Goal: Task Accomplishment & Management: Manage account settings

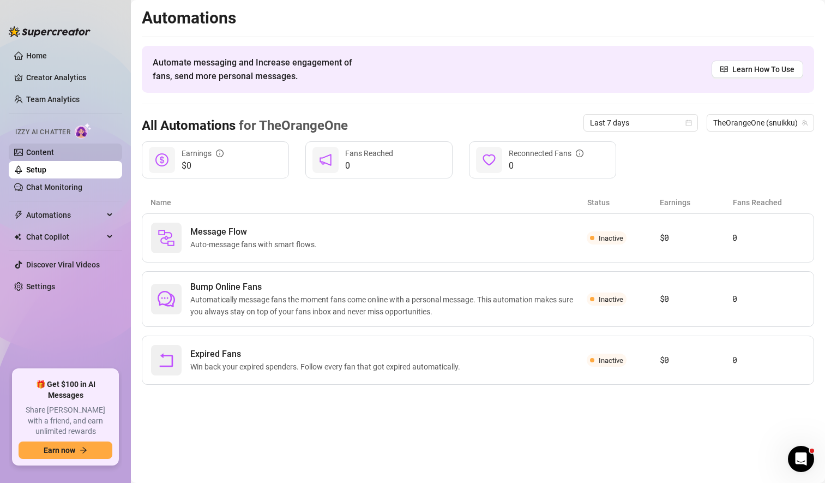
click at [54, 153] on link "Content" at bounding box center [40, 152] width 28 height 9
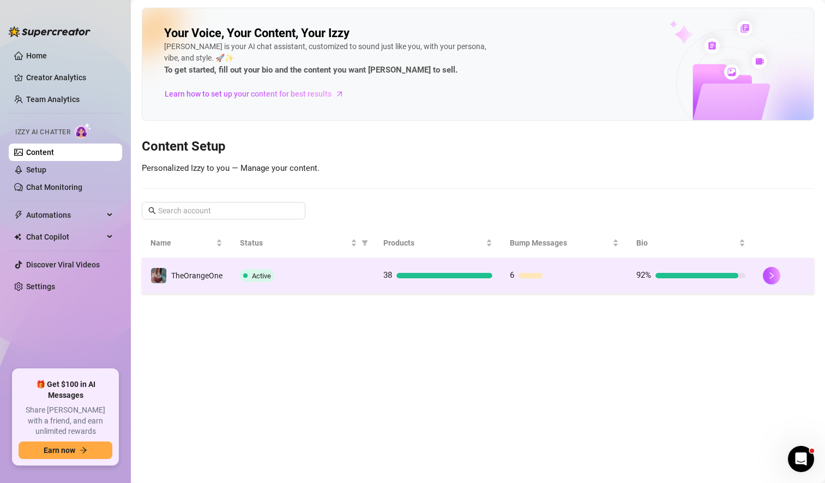
click at [357, 277] on div "Active" at bounding box center [303, 275] width 126 height 13
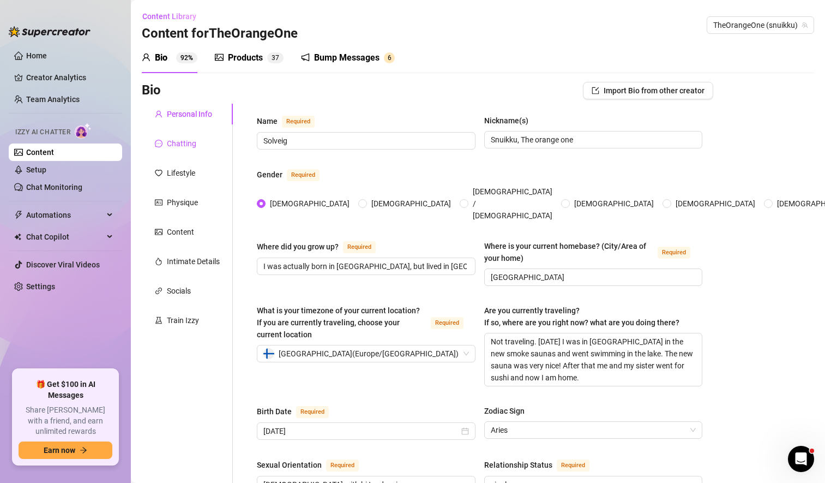
click at [184, 146] on div "Chatting" at bounding box center [181, 143] width 29 height 12
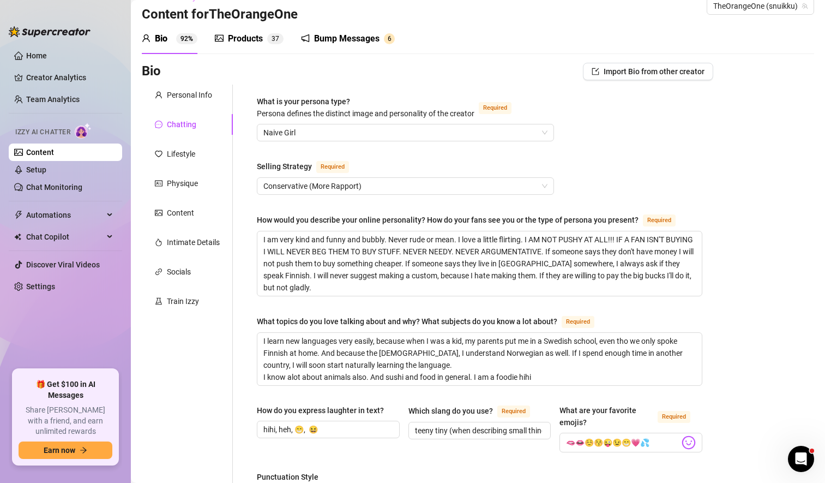
scroll to position [16, 0]
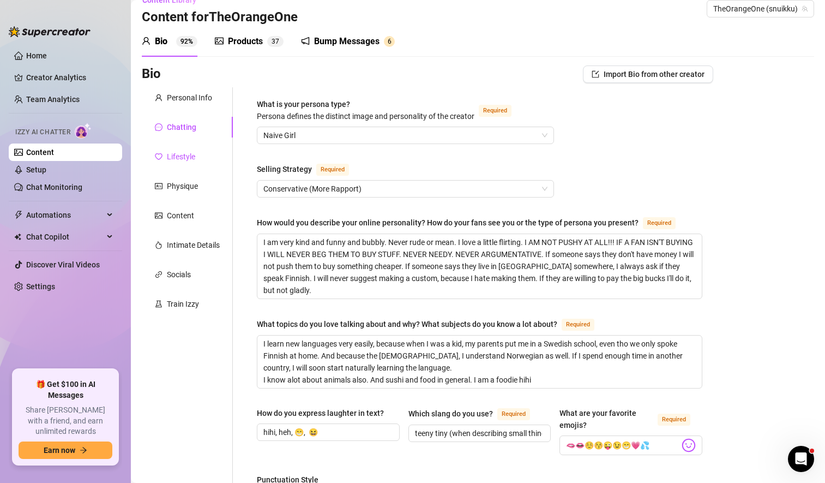
click at [174, 159] on div "Lifestyle" at bounding box center [181, 157] width 28 height 12
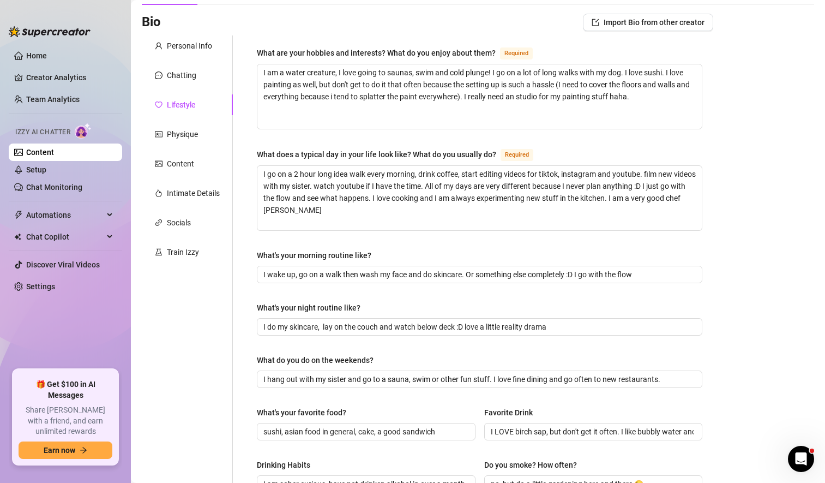
scroll to position [55, 0]
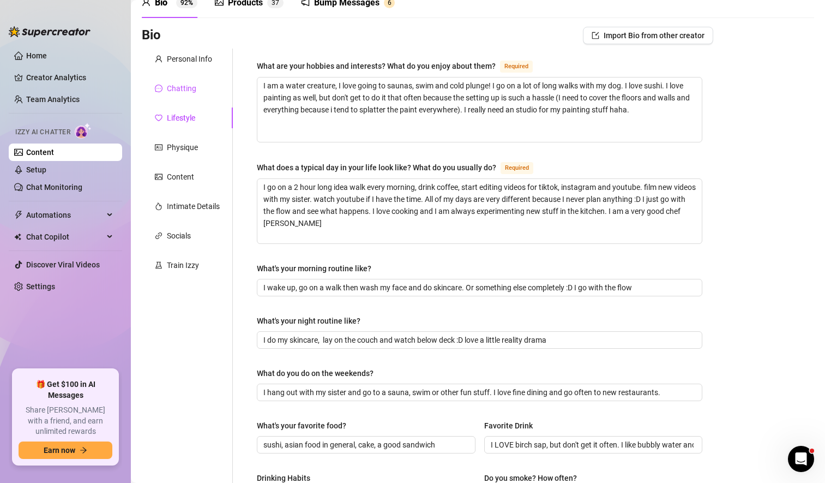
click at [190, 87] on div "Chatting" at bounding box center [181, 88] width 29 height 12
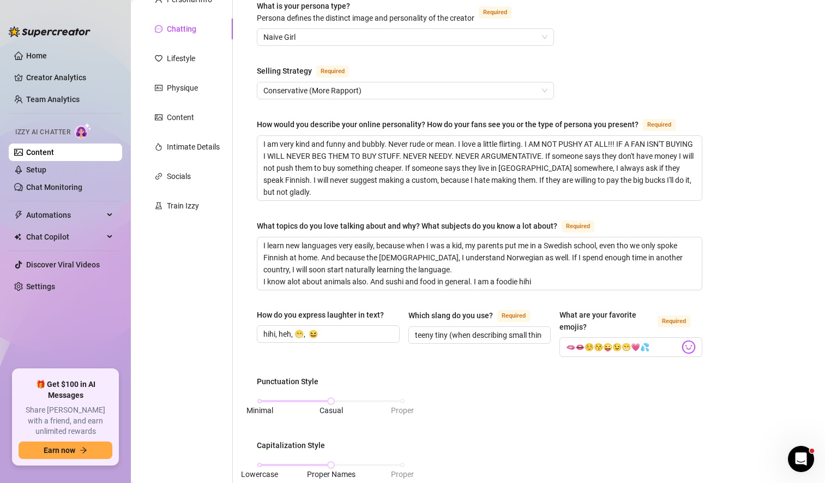
scroll to position [0, 0]
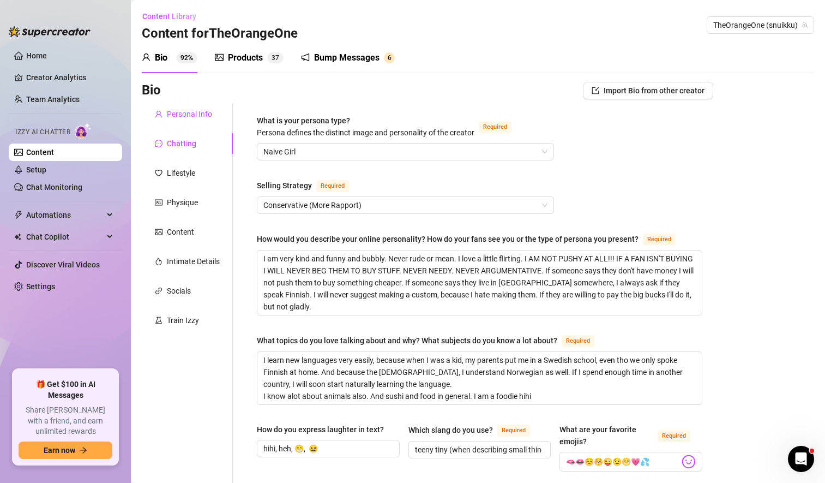
click at [205, 113] on div "Personal Info" at bounding box center [189, 114] width 45 height 12
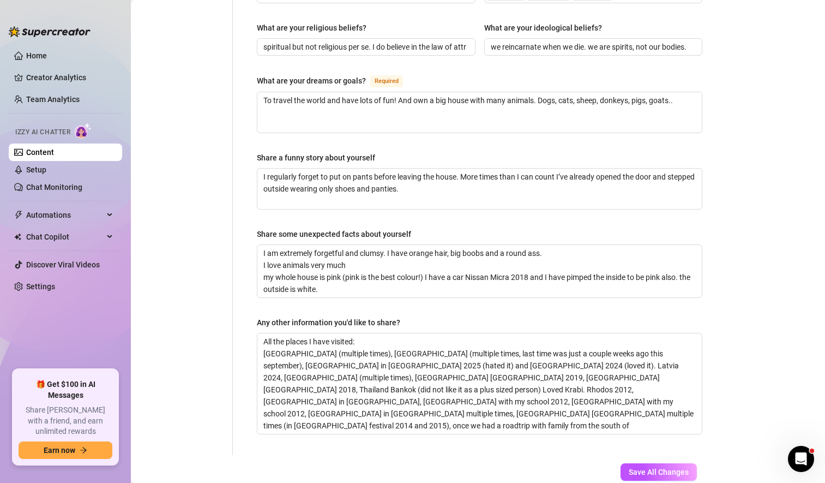
scroll to position [647, 0]
click at [379, 392] on textarea "All the places I have visited: [GEOGRAPHIC_DATA] (multiple times), [GEOGRAPHIC_…" at bounding box center [479, 383] width 445 height 100
type textarea "All the places I have visited: [GEOGRAPHIC_DATA] (multiple times), [GEOGRAPHIC_…"
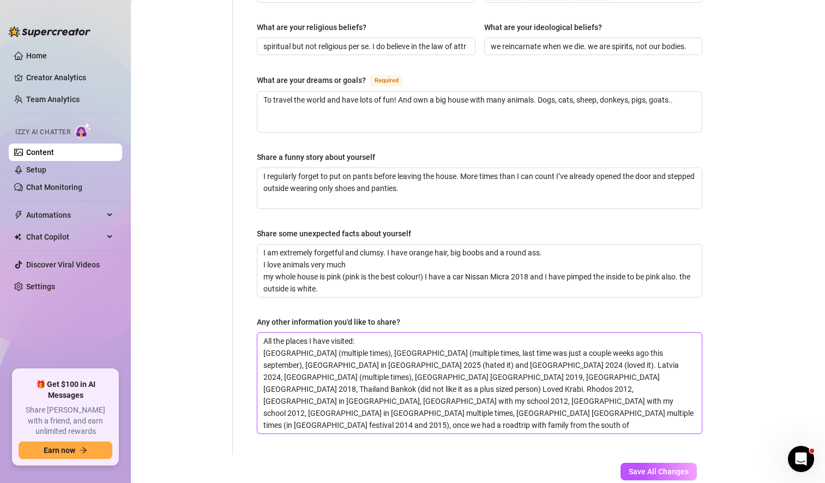
type textarea "All the places I have visited: [GEOGRAPHIC_DATA] (multiple times), [GEOGRAPHIC_…"
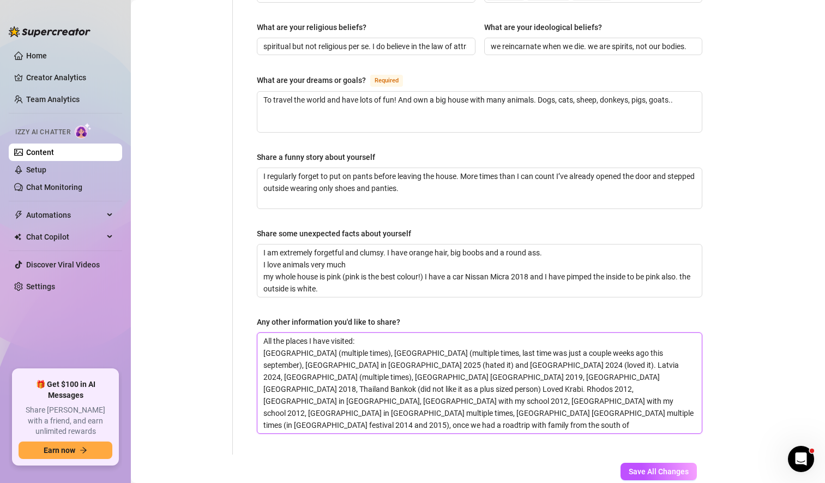
type textarea "All the places I have visited: [GEOGRAPHIC_DATA] (multiple times), [GEOGRAPHIC_…"
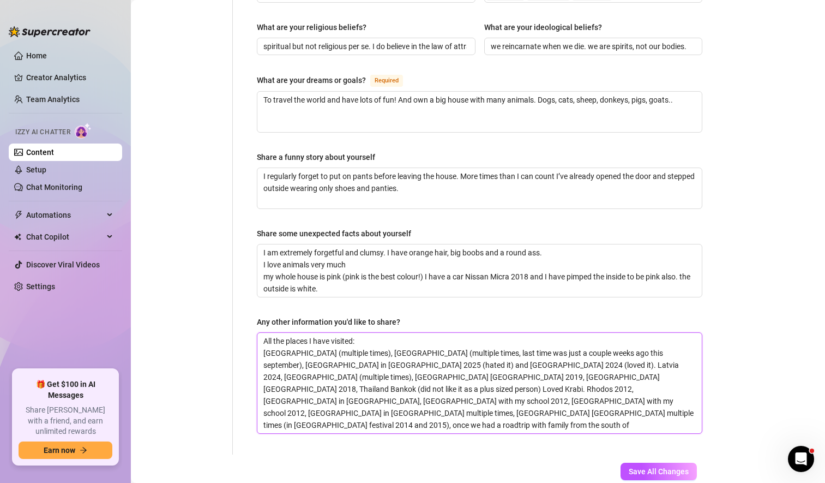
type textarea "All the places I have visited: [GEOGRAPHIC_DATA] (multiple times), [GEOGRAPHIC_…"
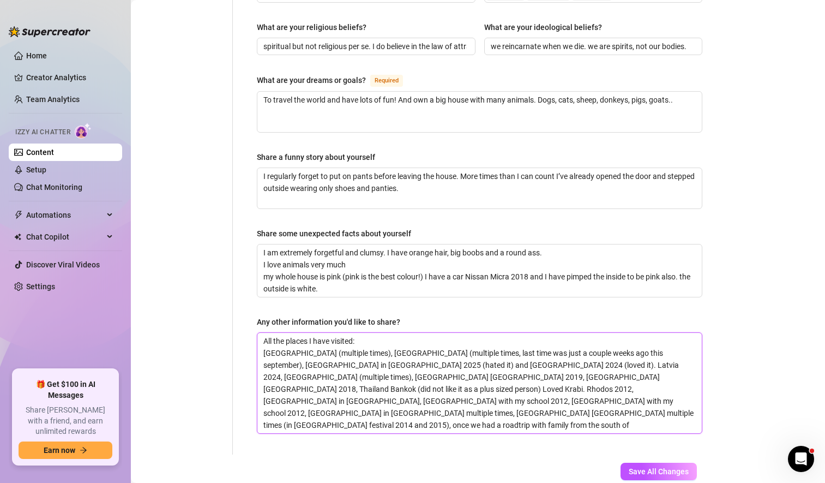
type textarea "All the places I have visited: [GEOGRAPHIC_DATA] (multiple times), [GEOGRAPHIC_…"
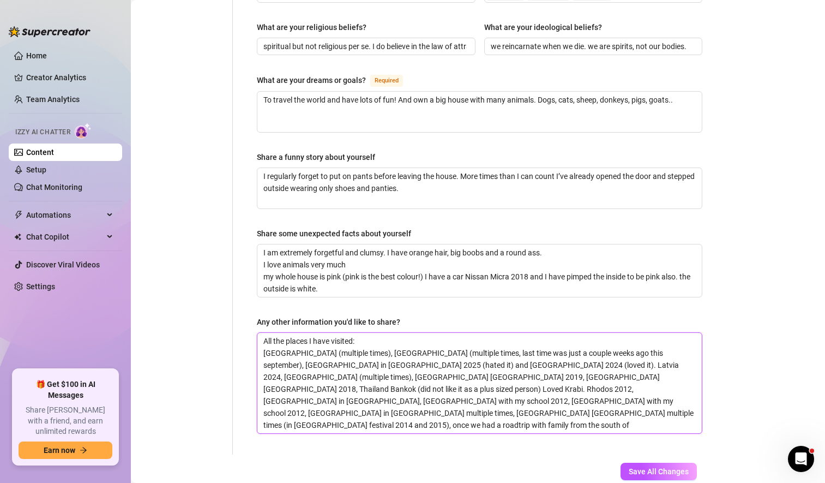
type textarea "All the places I have visited: [GEOGRAPHIC_DATA] (multiple times), [GEOGRAPHIC_…"
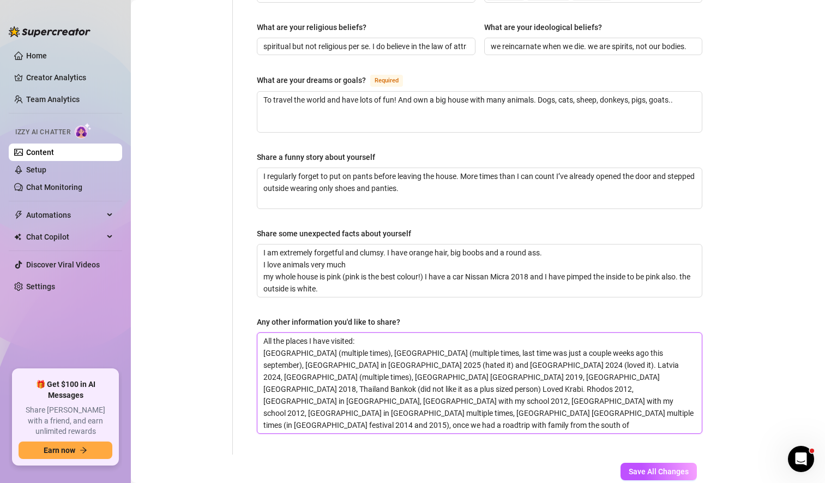
type textarea "All the places I have visited: [GEOGRAPHIC_DATA] (multiple times), [GEOGRAPHIC_…"
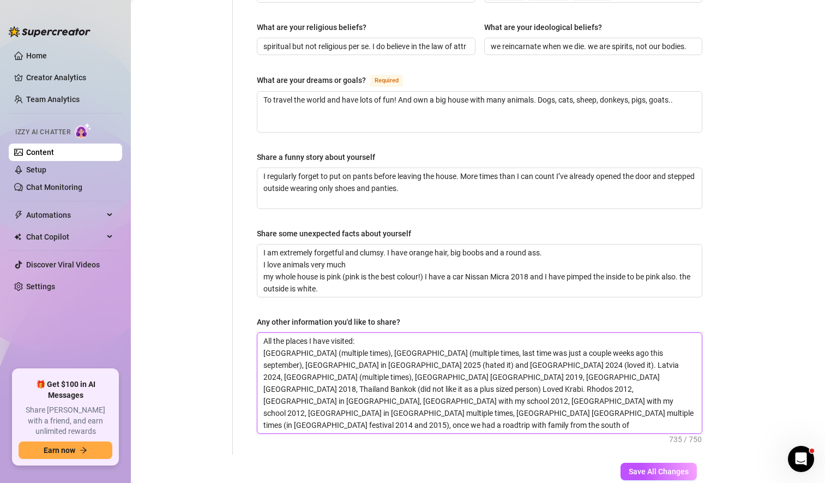
type textarea "All the places I have visited: [GEOGRAPHIC_DATA] (multiple times), [GEOGRAPHIC_…"
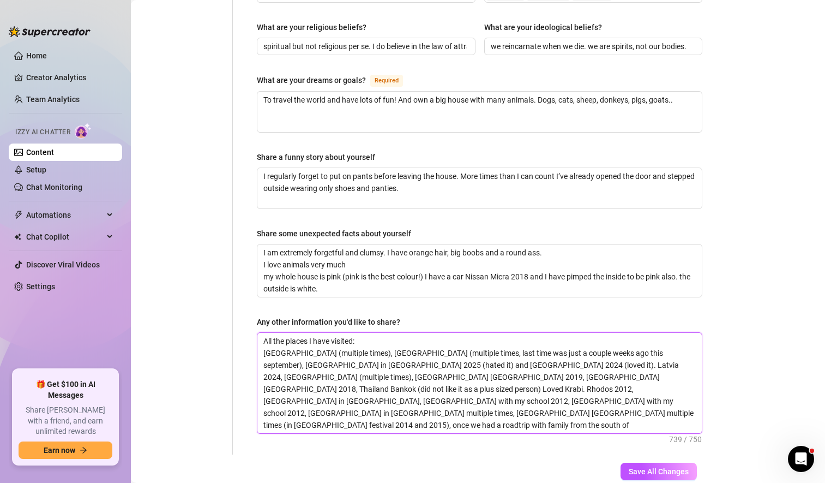
type textarea "All the places I have visited: [GEOGRAPHIC_DATA] (multiple times), [GEOGRAPHIC_…"
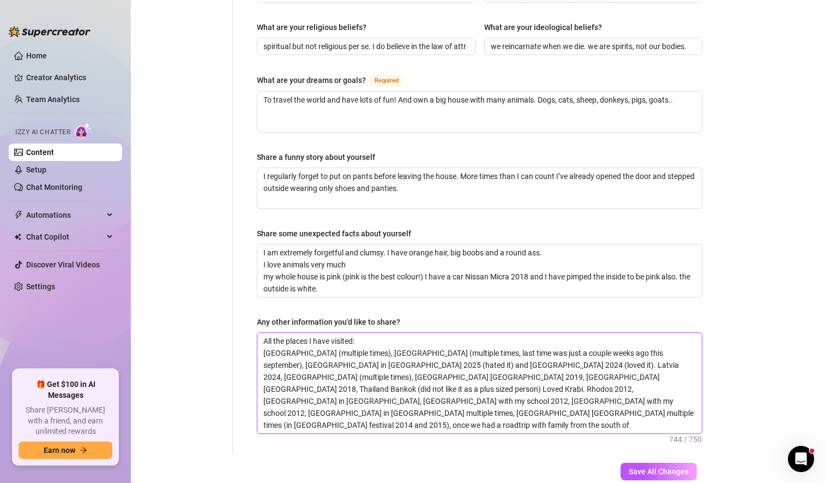
type textarea "All the places I have visited: [GEOGRAPHIC_DATA] (multiple times), [GEOGRAPHIC_…"
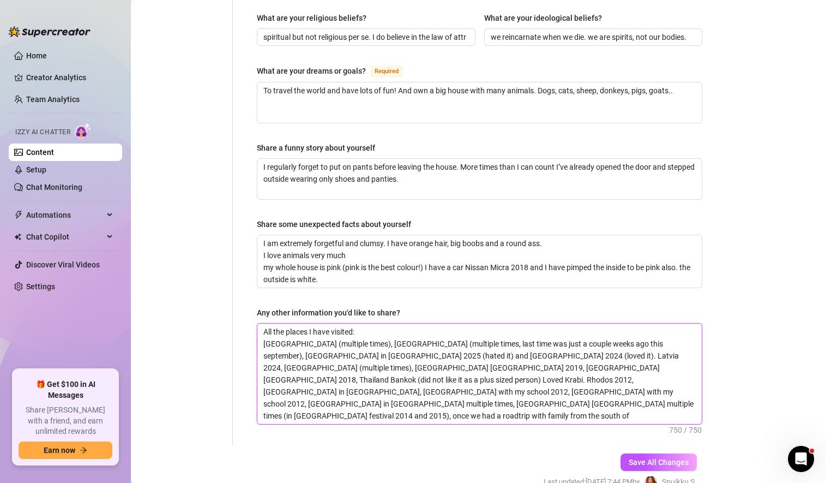
scroll to position [694, 0]
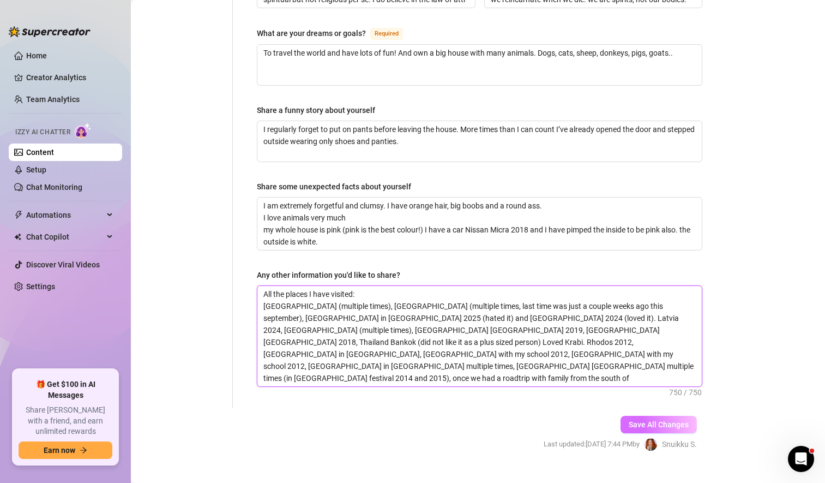
type textarea "All the places I have visited: [GEOGRAPHIC_DATA] (multiple times), [GEOGRAPHIC_…"
click at [657, 416] on button "Save All Changes" at bounding box center [659, 424] width 76 height 17
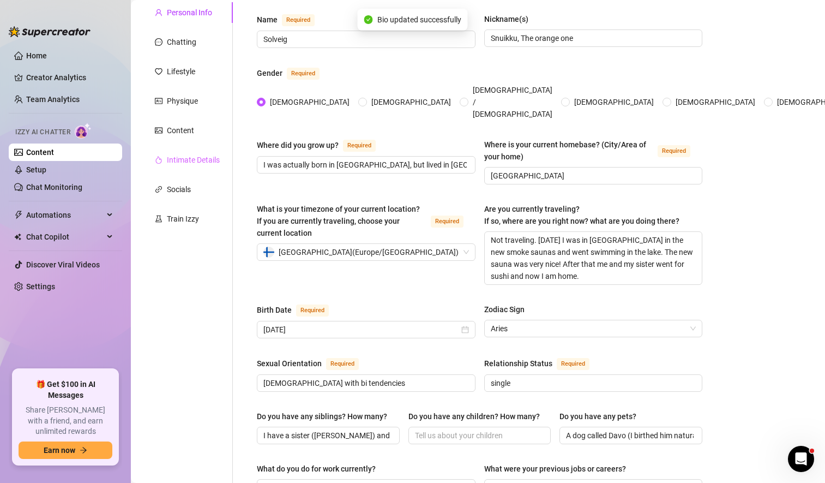
scroll to position [101, 0]
click at [191, 74] on div "Lifestyle" at bounding box center [181, 72] width 28 height 12
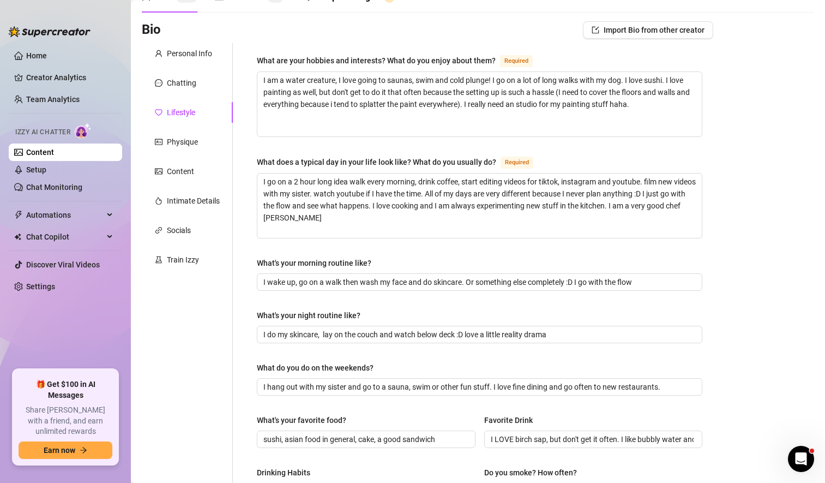
scroll to position [61, 0]
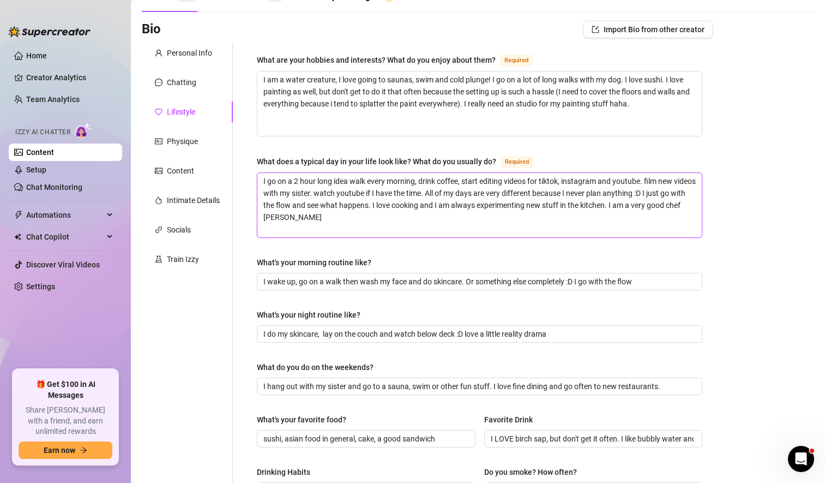
click at [339, 220] on textarea "I go on a 2 hour long idea walk every morning, drink coffee, start editing vide…" at bounding box center [479, 205] width 445 height 64
type textarea "I go on a 2 hour long idea walk every morning, drink coffee, start editing vide…"
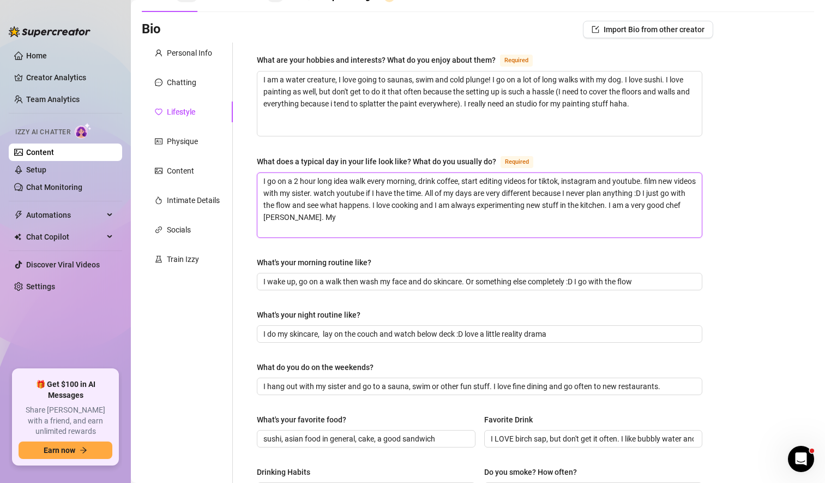
type textarea "I go on a 2 hour long idea walk every morning, drink coffee, start editing vide…"
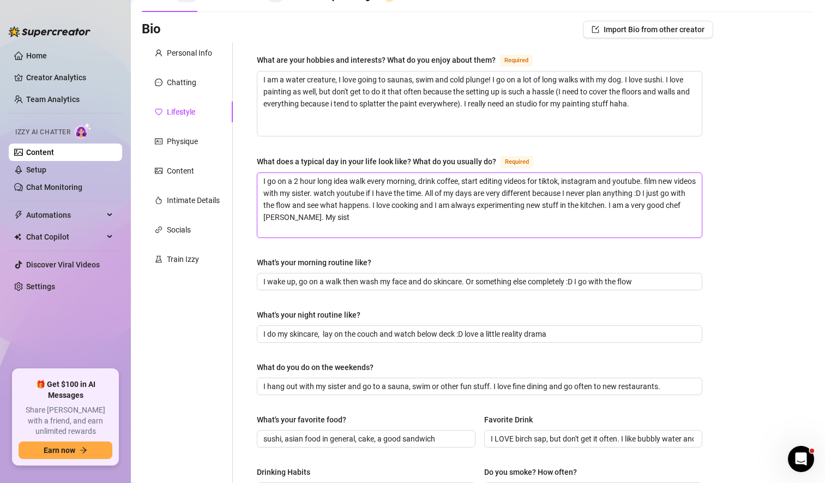
type textarea "I go on a 2 hour long idea walk every morning, drink coffee, start editing vide…"
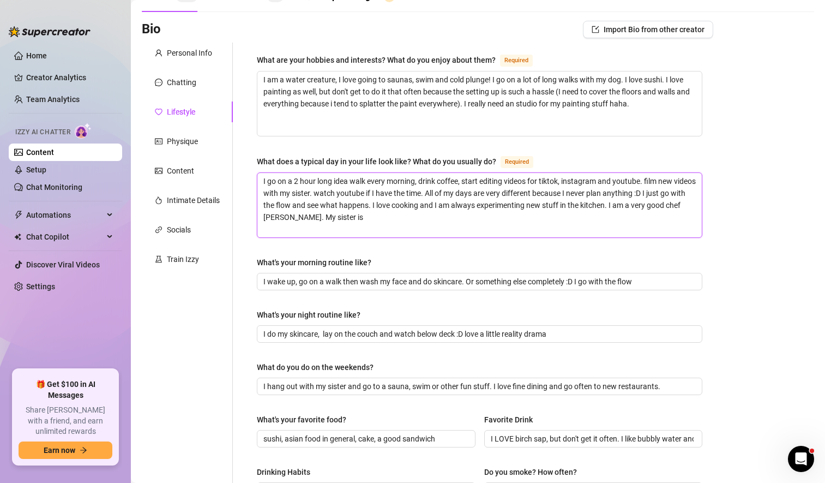
type textarea "I go on a 2 hour long idea walk every morning, drink coffee, start editing vide…"
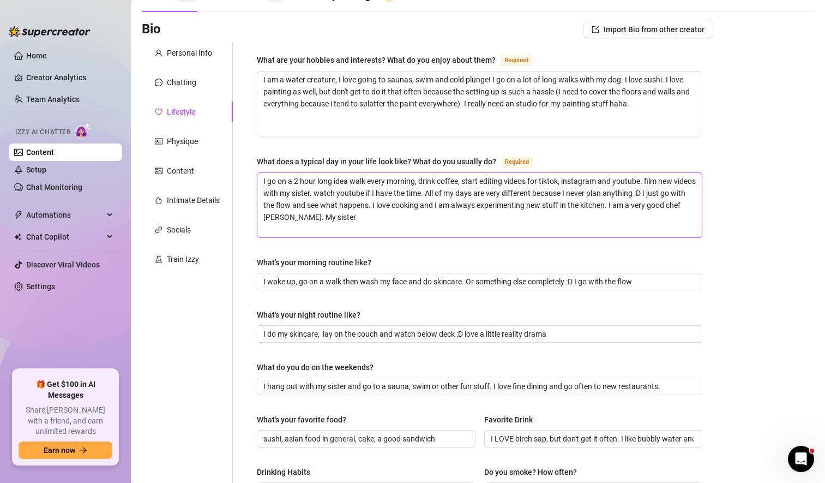
type textarea "I go on a 2 hour long idea walk every morning, drink coffee, start editing vide…"
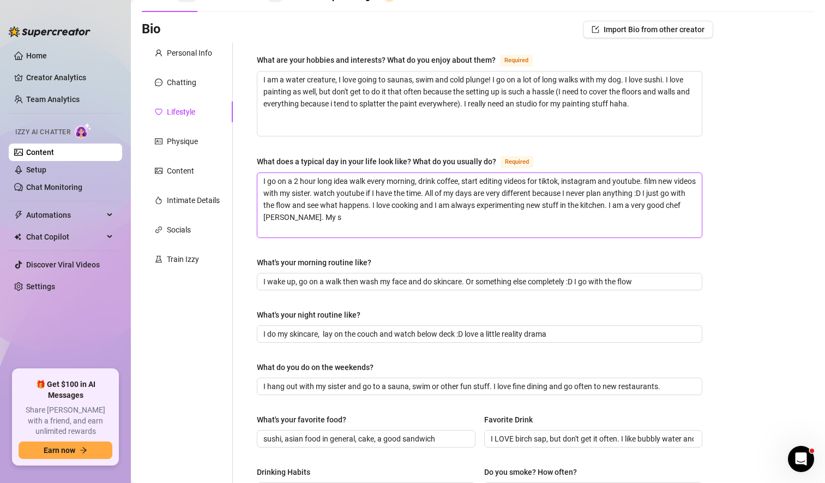
type textarea "I go on a 2 hour long idea walk every morning, drink coffee, start editing vide…"
click at [193, 81] on div "Chatting" at bounding box center [181, 82] width 29 height 12
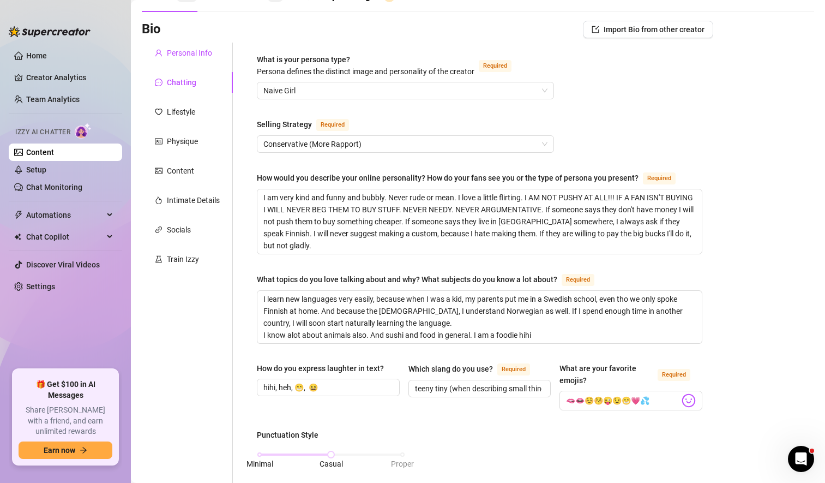
click at [197, 52] on div "Personal Info" at bounding box center [189, 53] width 45 height 12
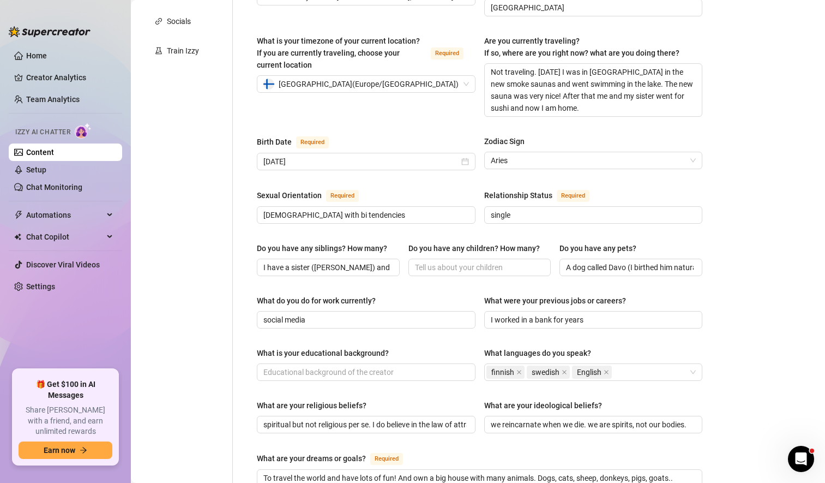
scroll to position [271, 0]
click at [333, 260] on input "I have a sister ([PERSON_NAME]) and then two half siblings that I'm unfortunate…" at bounding box center [327, 266] width 128 height 12
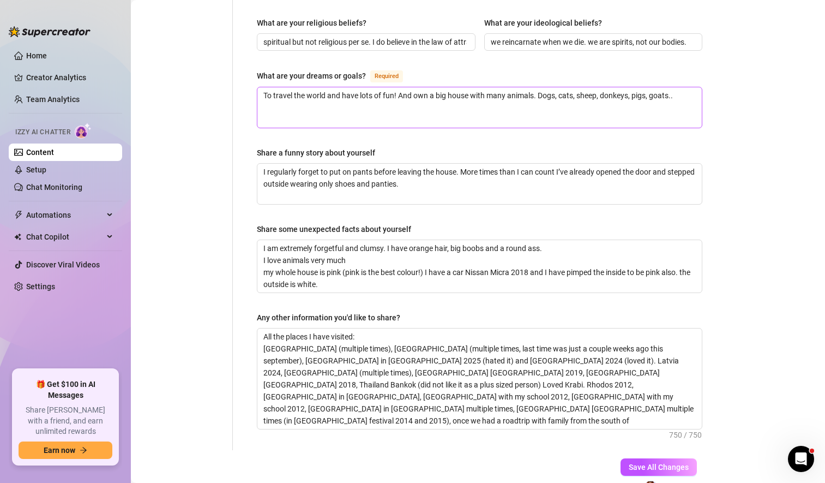
scroll to position [656, 0]
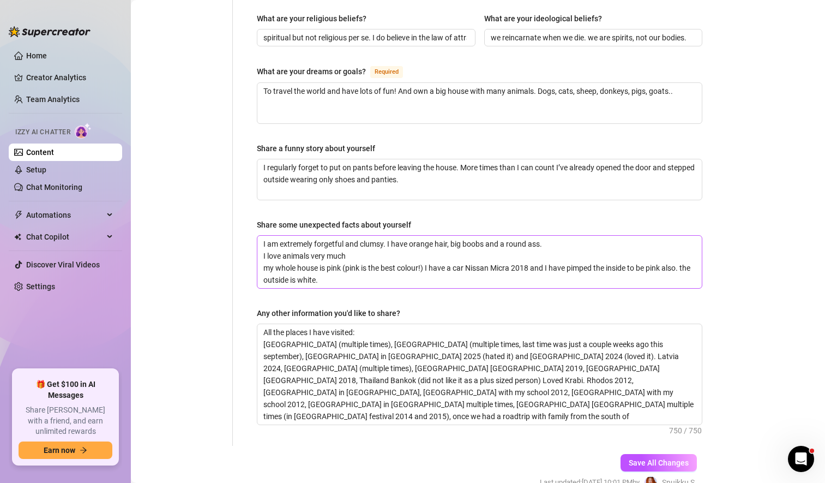
type input "I have a sister ([PERSON_NAME] Who is my best friend and we do everything toget…"
click at [346, 259] on textarea "I am extremely forgetful and clumsy. I have orange hair, big boobs and a round …" at bounding box center [479, 262] width 445 height 52
type textarea "I am extremely forgetful and clumsy. I have orange hair, big boobs and a round …"
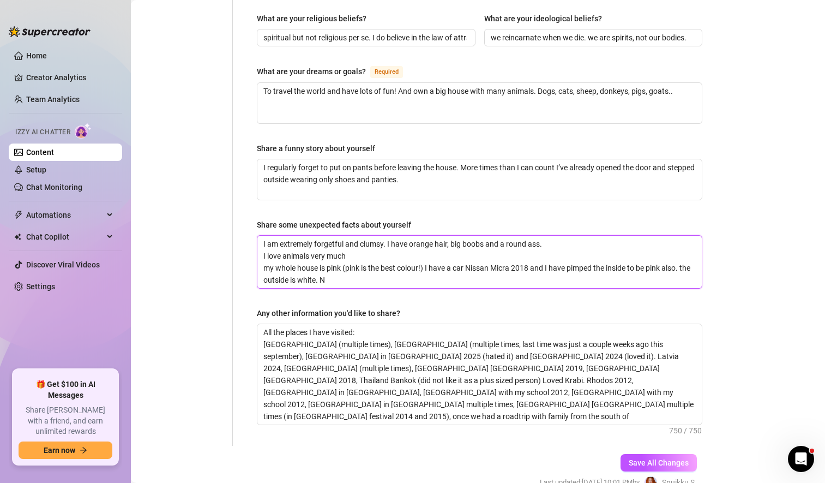
type textarea "I am extremely forgetful and clumsy. I have orange hair, big boobs and a round …"
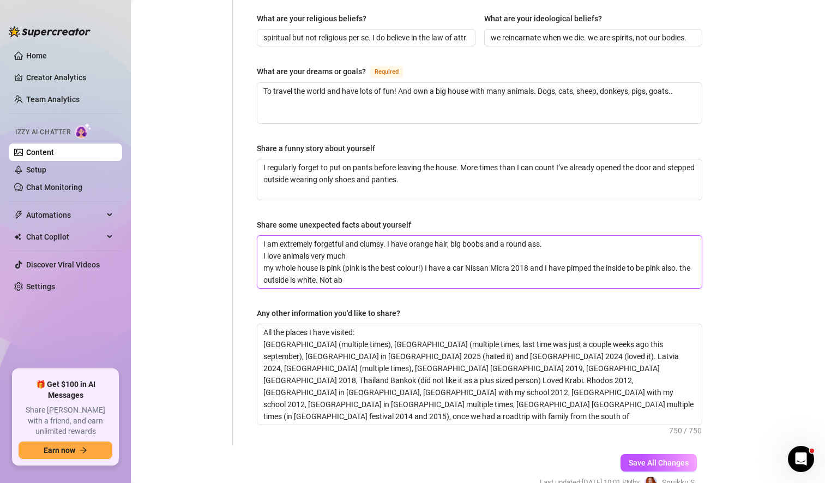
type textarea "I am extremely forgetful and clumsy. I have orange hair, big boobs and a round …"
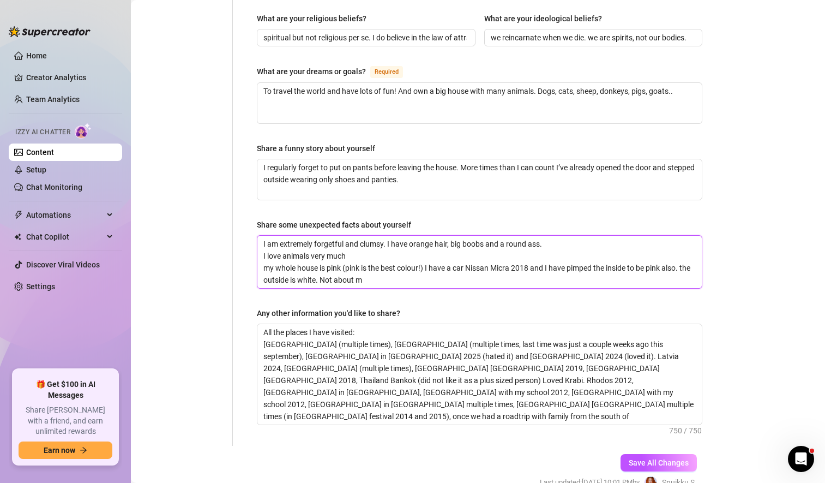
type textarea "I am extremely forgetful and clumsy. I have orange hair, big boobs and a round …"
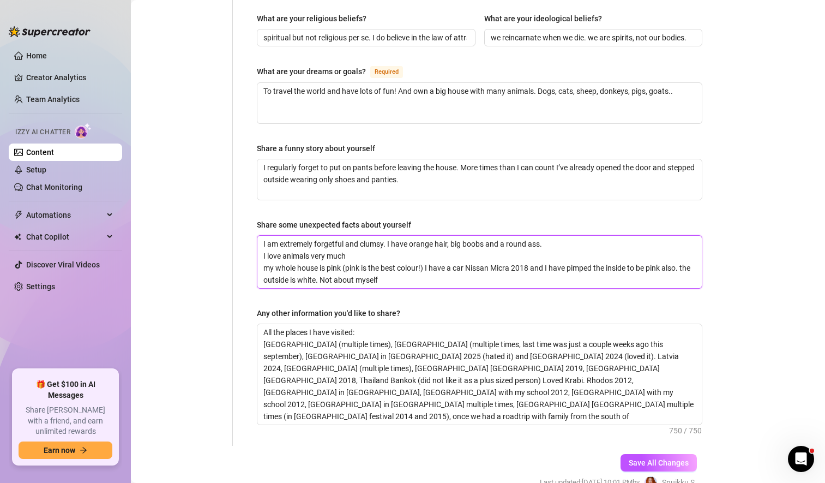
type textarea "I am extremely forgetful and clumsy. I have orange hair, big boobs and a round …"
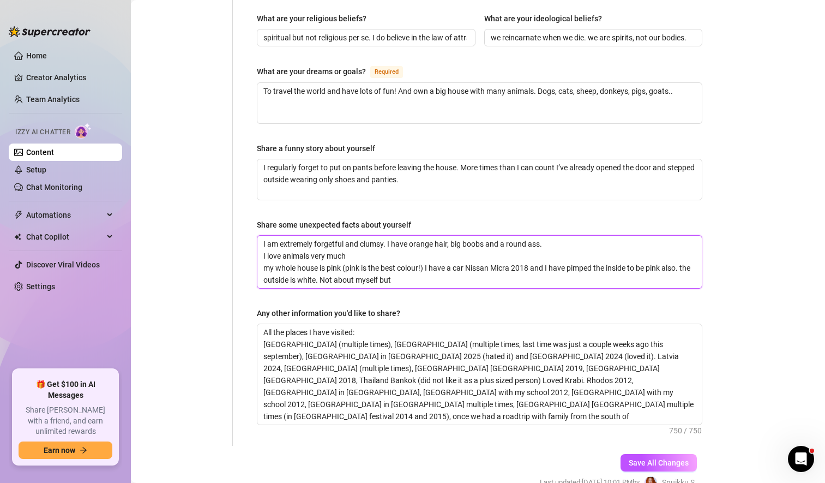
type textarea "I am extremely forgetful and clumsy. I have orange hair, big boobs and a round …"
click at [335, 260] on textarea "I am extremely forgetful and clumsy. I have orange hair, big boobs and a round …" at bounding box center [479, 262] width 445 height 52
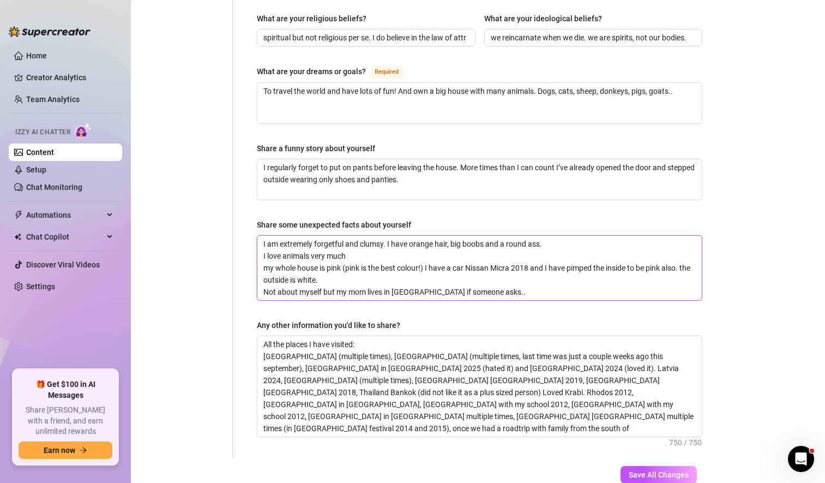
click at [279, 271] on textarea "I am extremely forgetful and clumsy. I have orange hair, big boobs and a round …" at bounding box center [479, 268] width 445 height 64
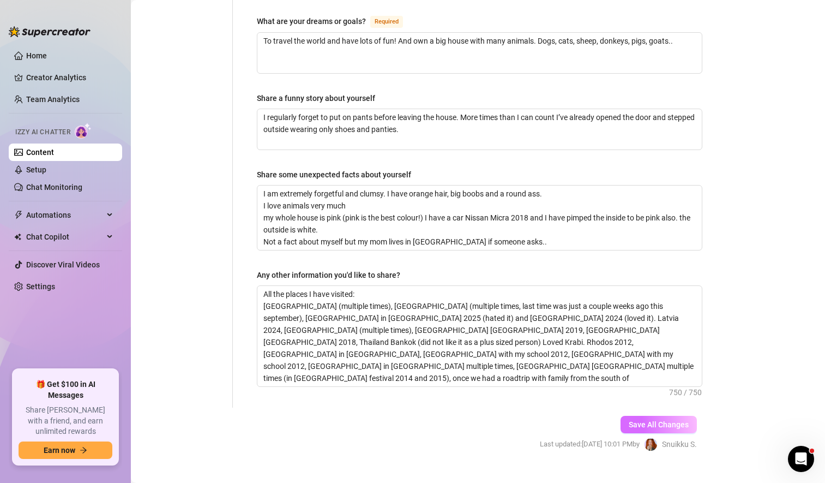
click at [659, 420] on span "Save All Changes" at bounding box center [659, 424] width 60 height 9
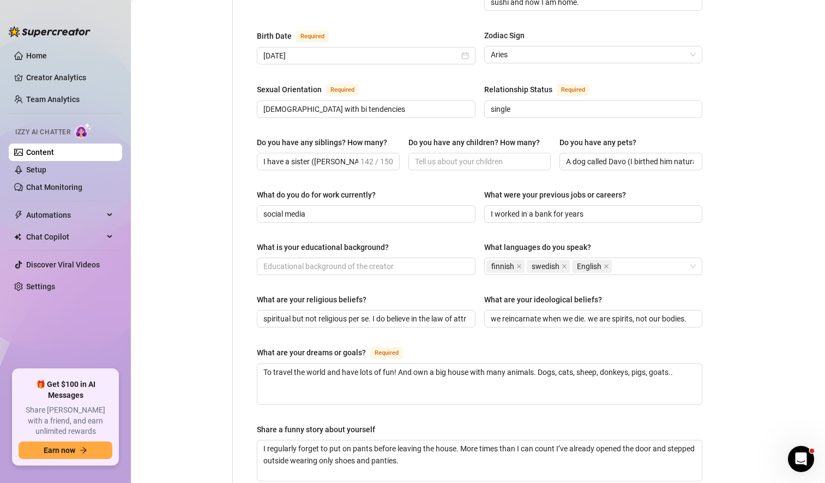
scroll to position [0, 0]
